Goal: Find specific page/section: Find specific page/section

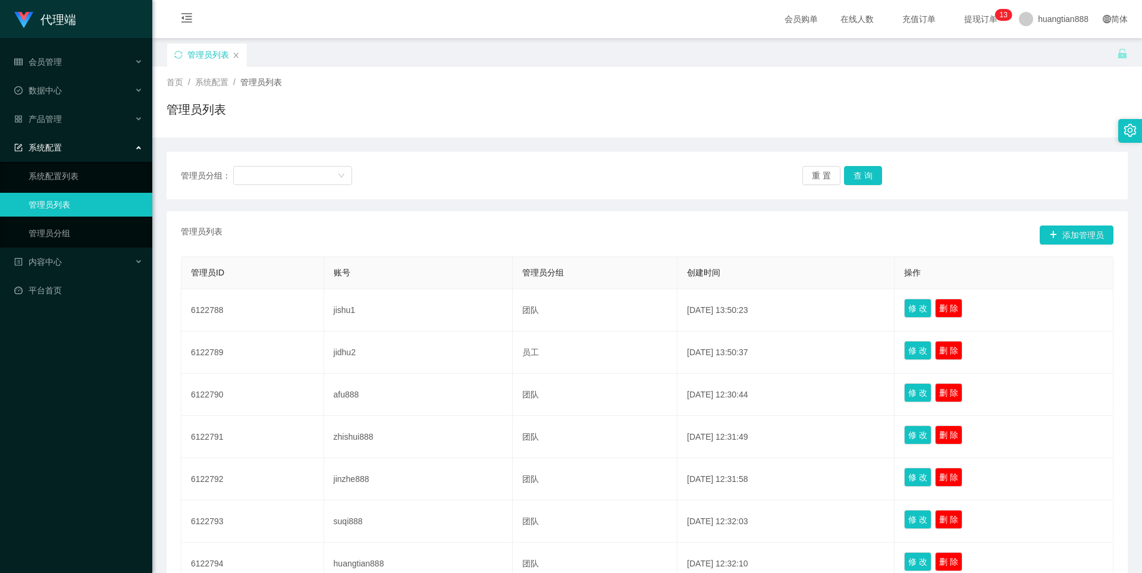
click at [55, 145] on span "系统配置" at bounding box center [38, 148] width 48 height 10
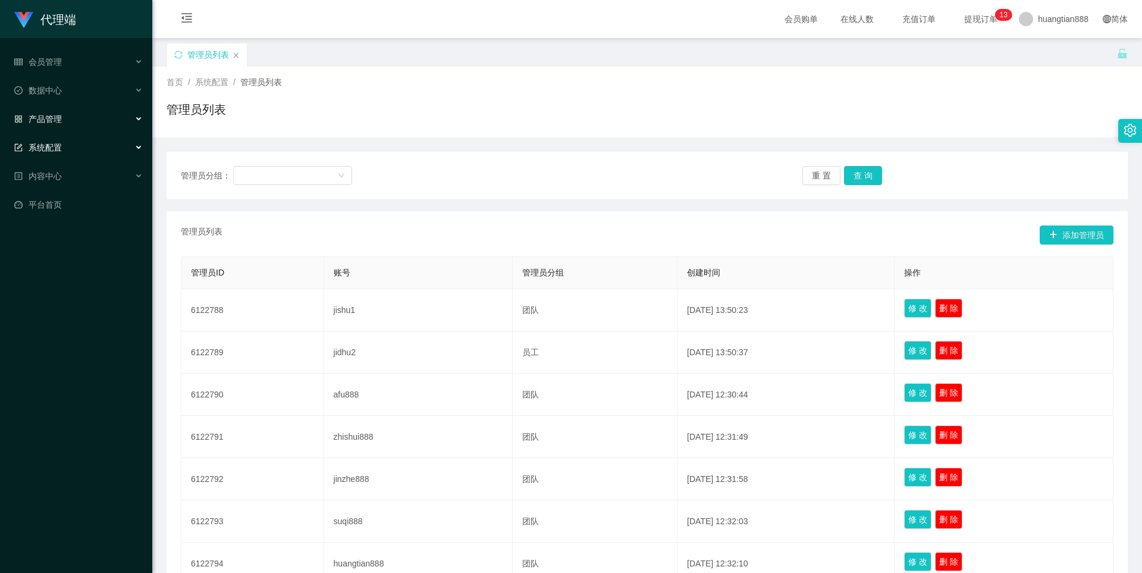
click at [55, 120] on span "产品管理" at bounding box center [38, 119] width 48 height 10
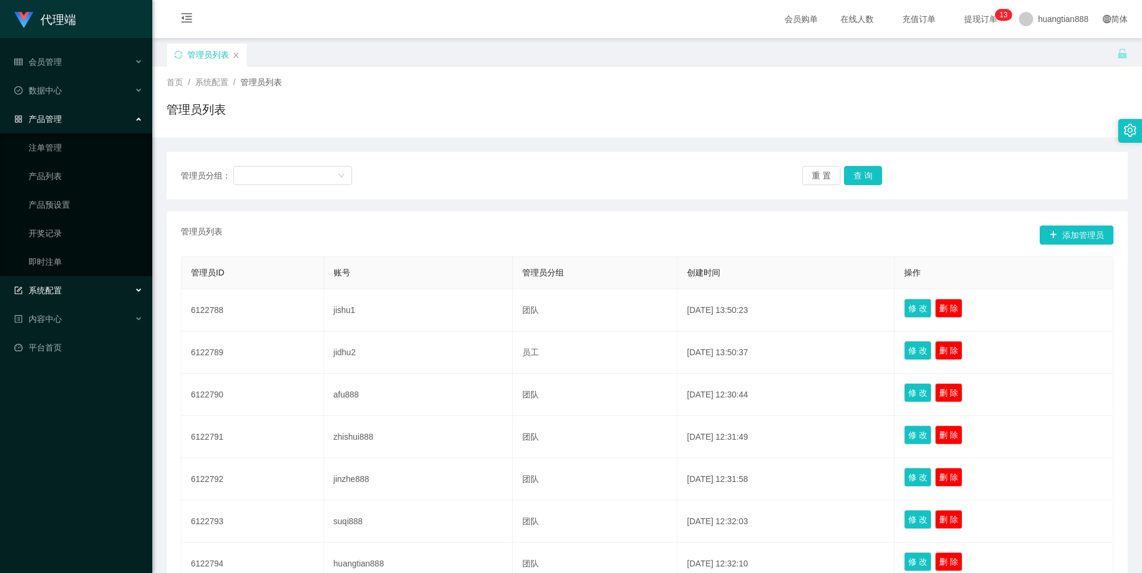
click at [49, 117] on span "产品管理" at bounding box center [38, 119] width 48 height 10
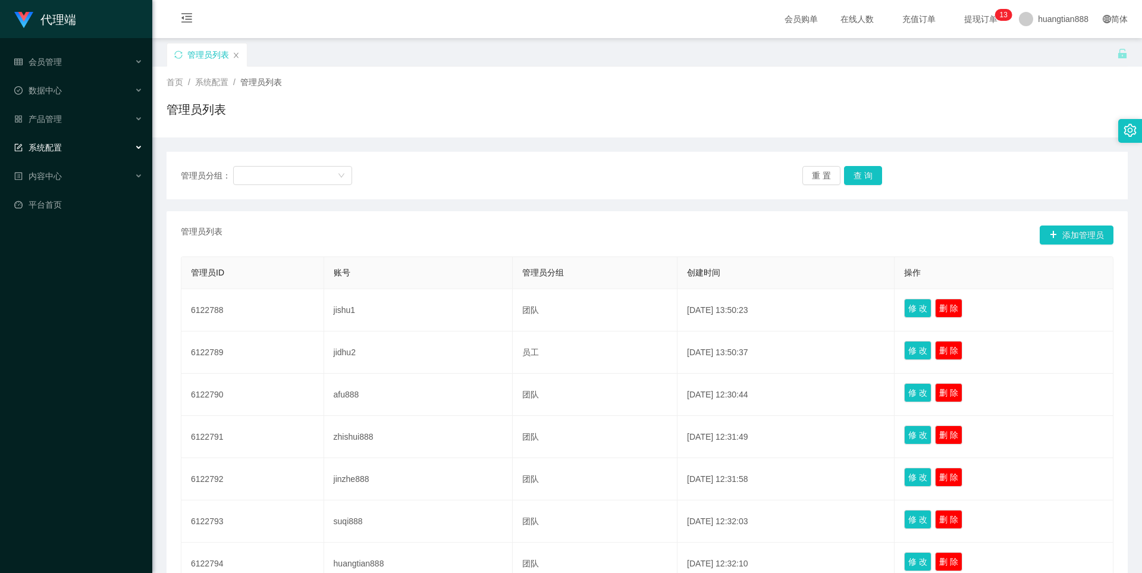
click at [73, 146] on div "系统配置" at bounding box center [76, 148] width 152 height 24
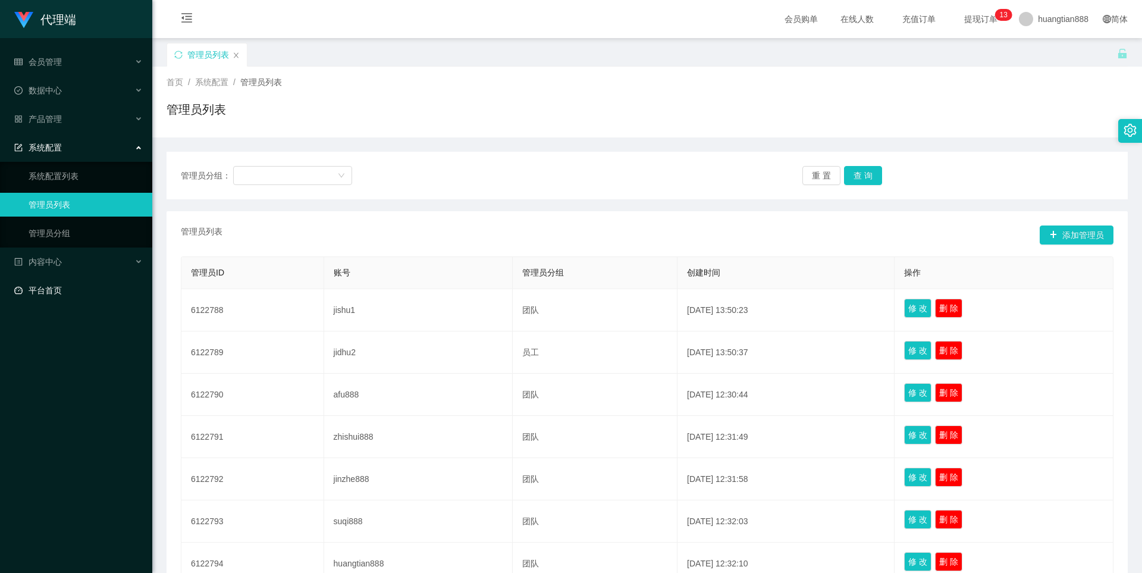
click at [58, 284] on link "平台首页" at bounding box center [78, 290] width 129 height 24
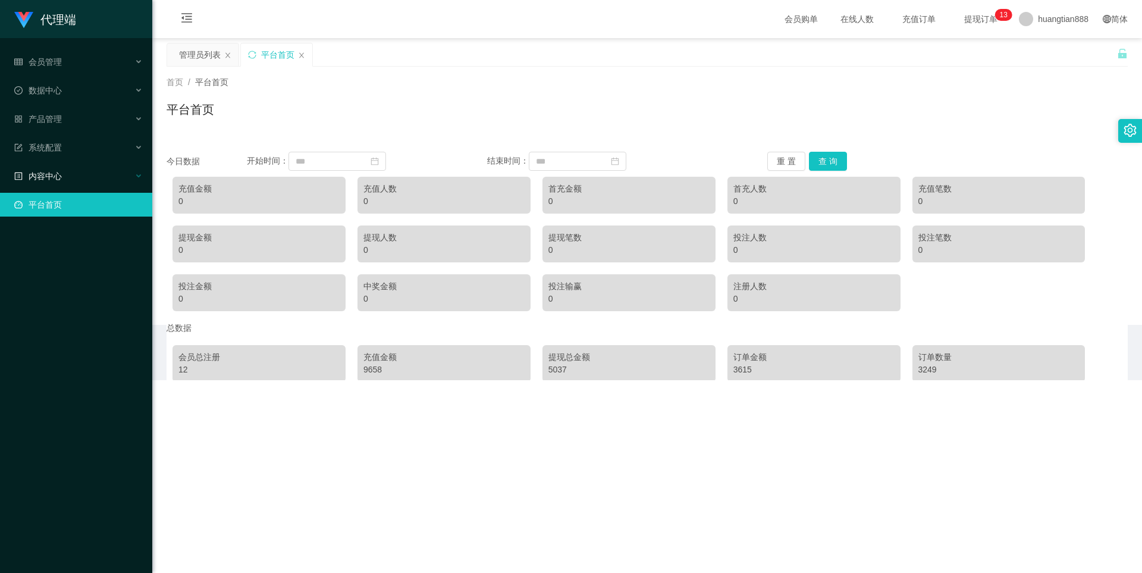
click at [54, 179] on span "内容中心" at bounding box center [38, 176] width 48 height 10
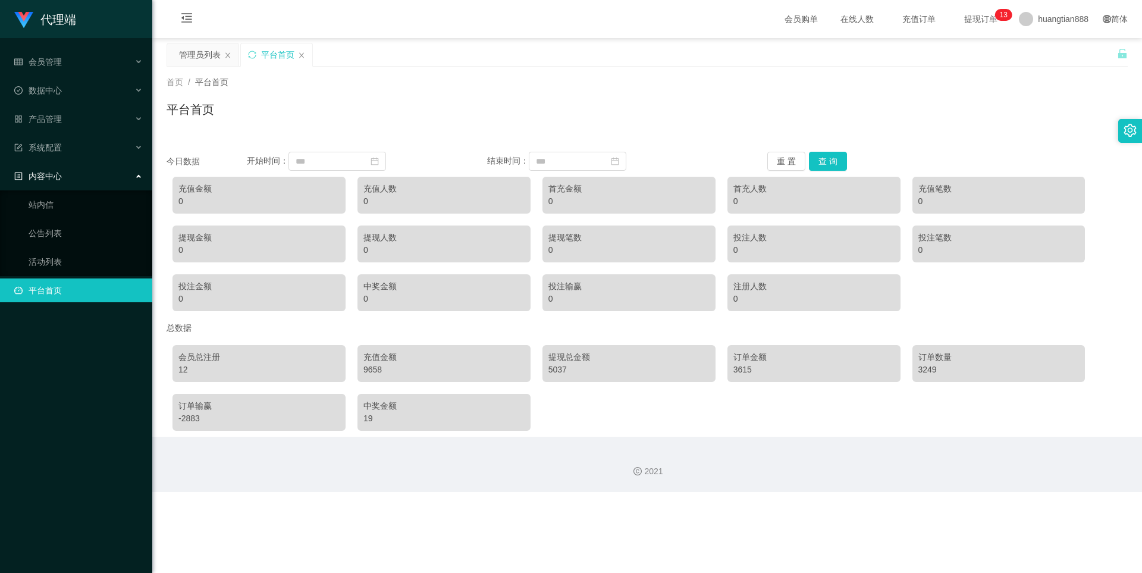
click at [56, 168] on div "内容中心" at bounding box center [76, 176] width 152 height 24
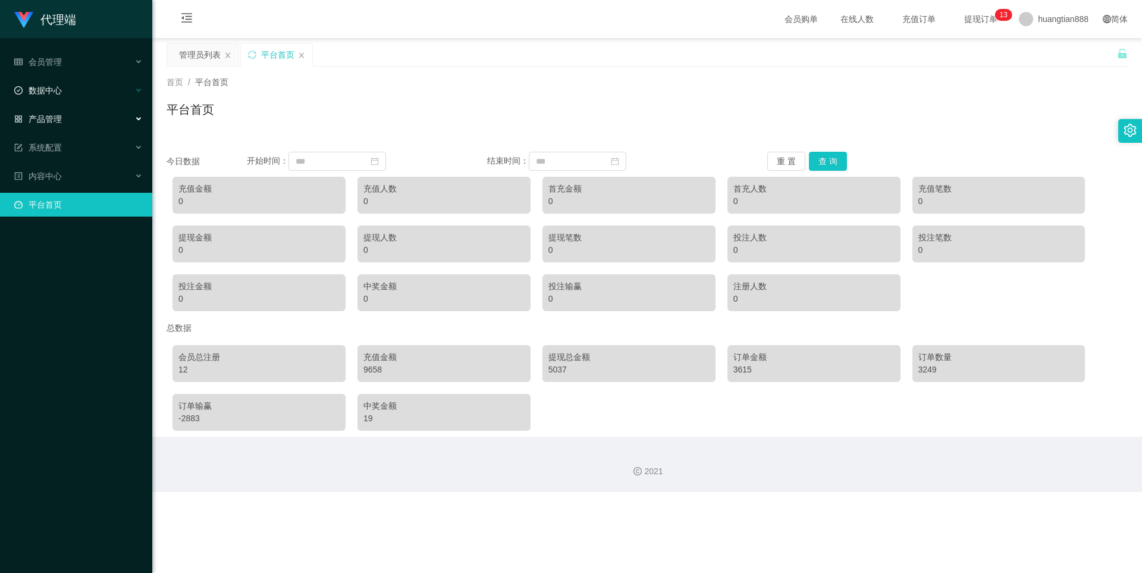
click at [48, 84] on div "数据中心" at bounding box center [76, 91] width 152 height 24
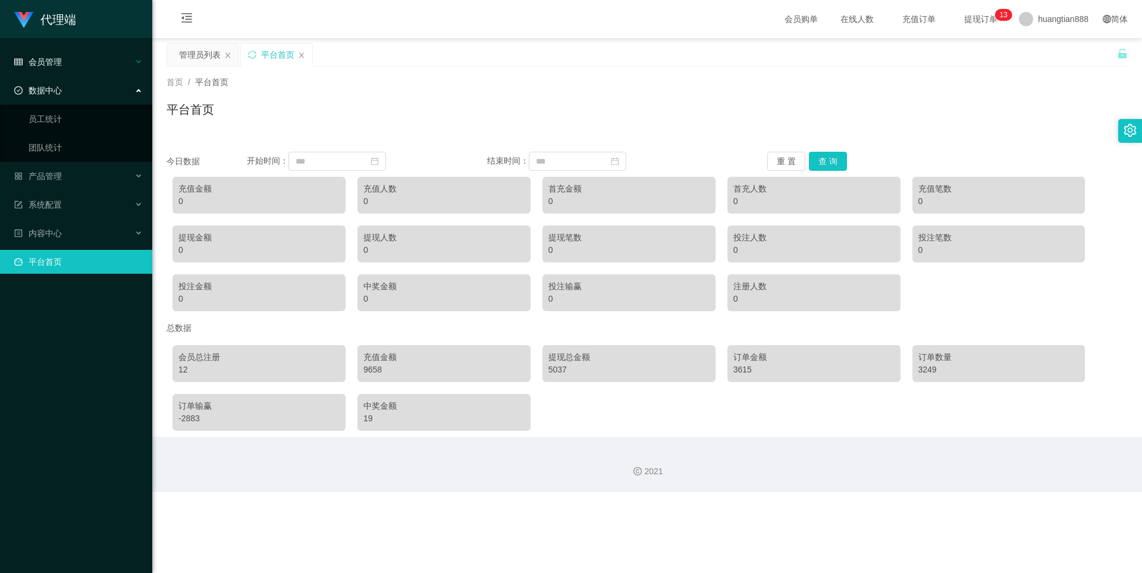
click at [64, 69] on div "会员管理" at bounding box center [76, 62] width 152 height 24
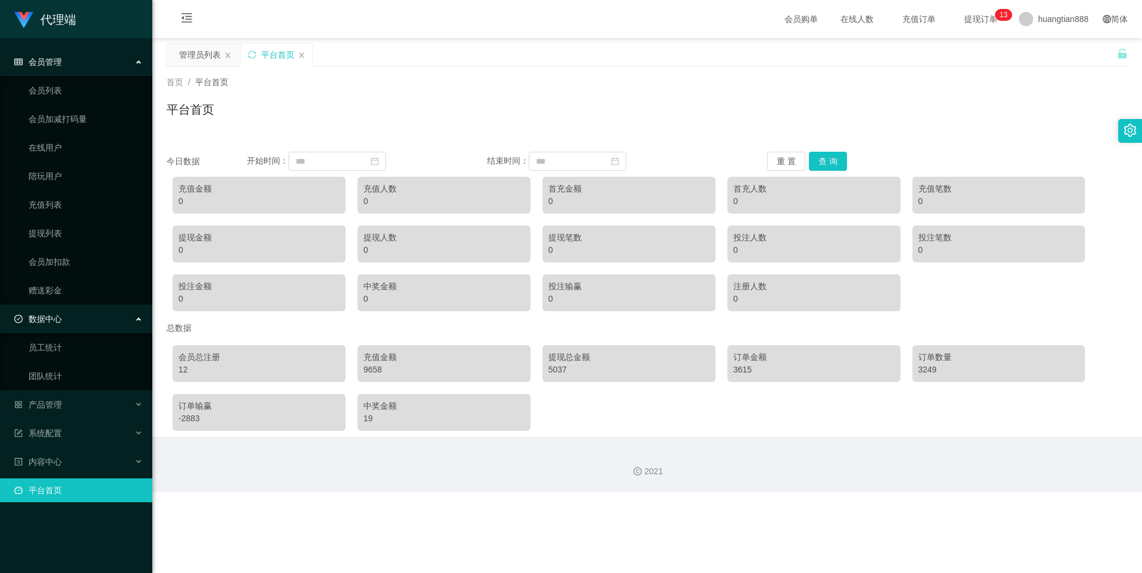
click at [55, 323] on span "数据中心" at bounding box center [38, 319] width 48 height 10
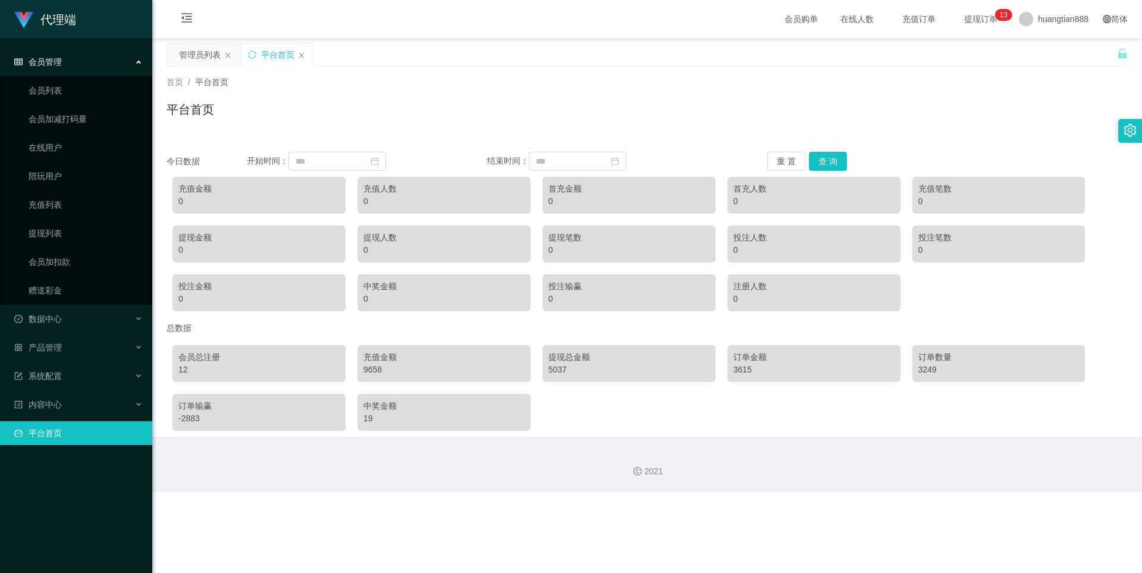
click at [64, 64] on div "会员管理" at bounding box center [76, 62] width 152 height 24
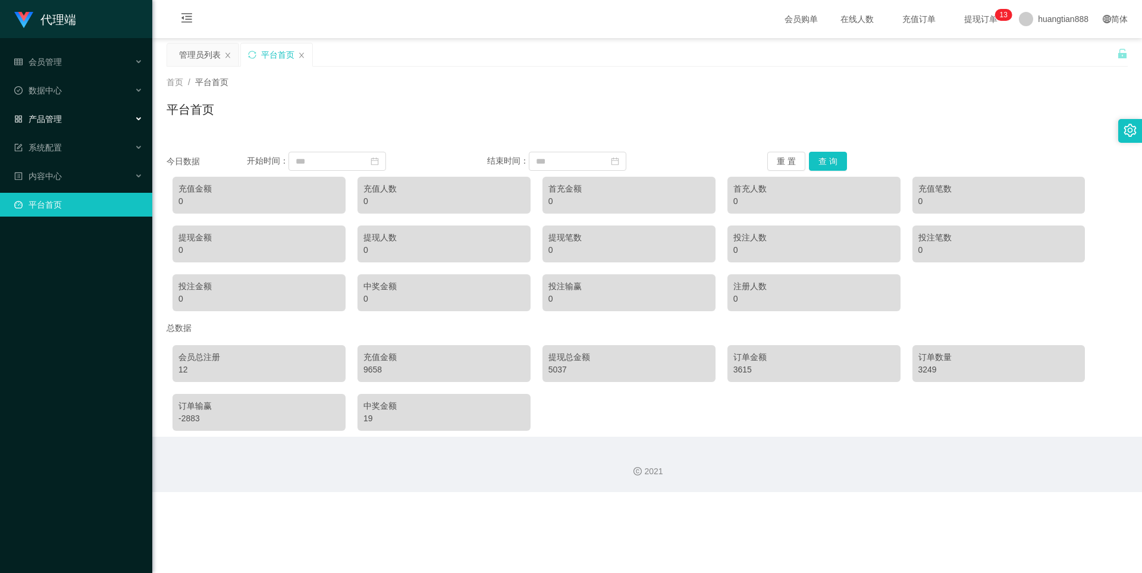
click at [55, 114] on span "产品管理" at bounding box center [38, 119] width 48 height 10
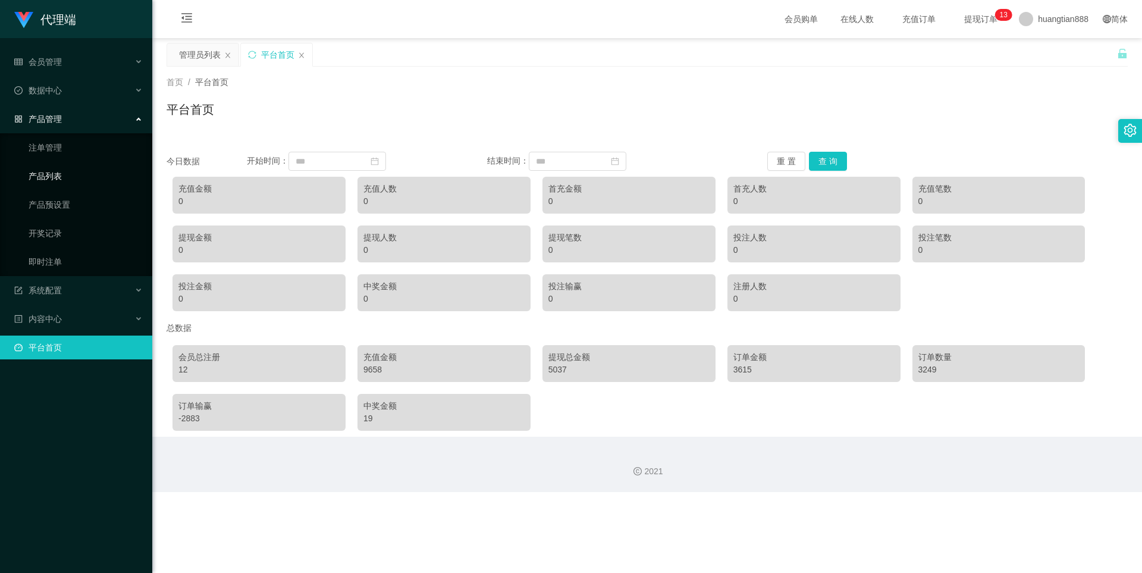
click at [52, 179] on link "产品列表" at bounding box center [86, 176] width 114 height 24
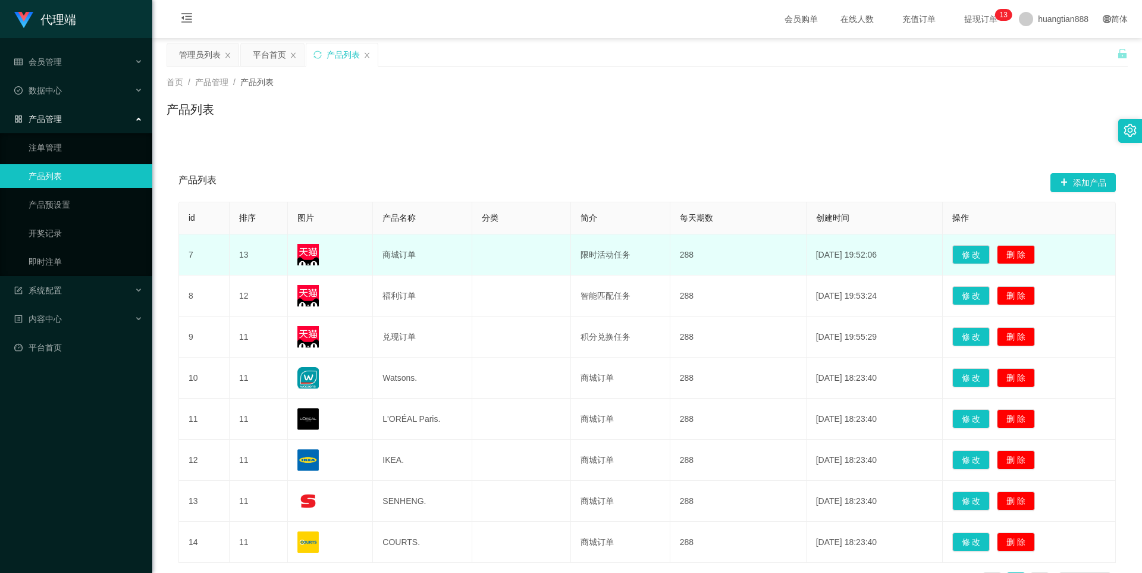
click at [392, 256] on td "商城订单" at bounding box center [422, 254] width 99 height 41
